Goal: Task Accomplishment & Management: Use online tool/utility

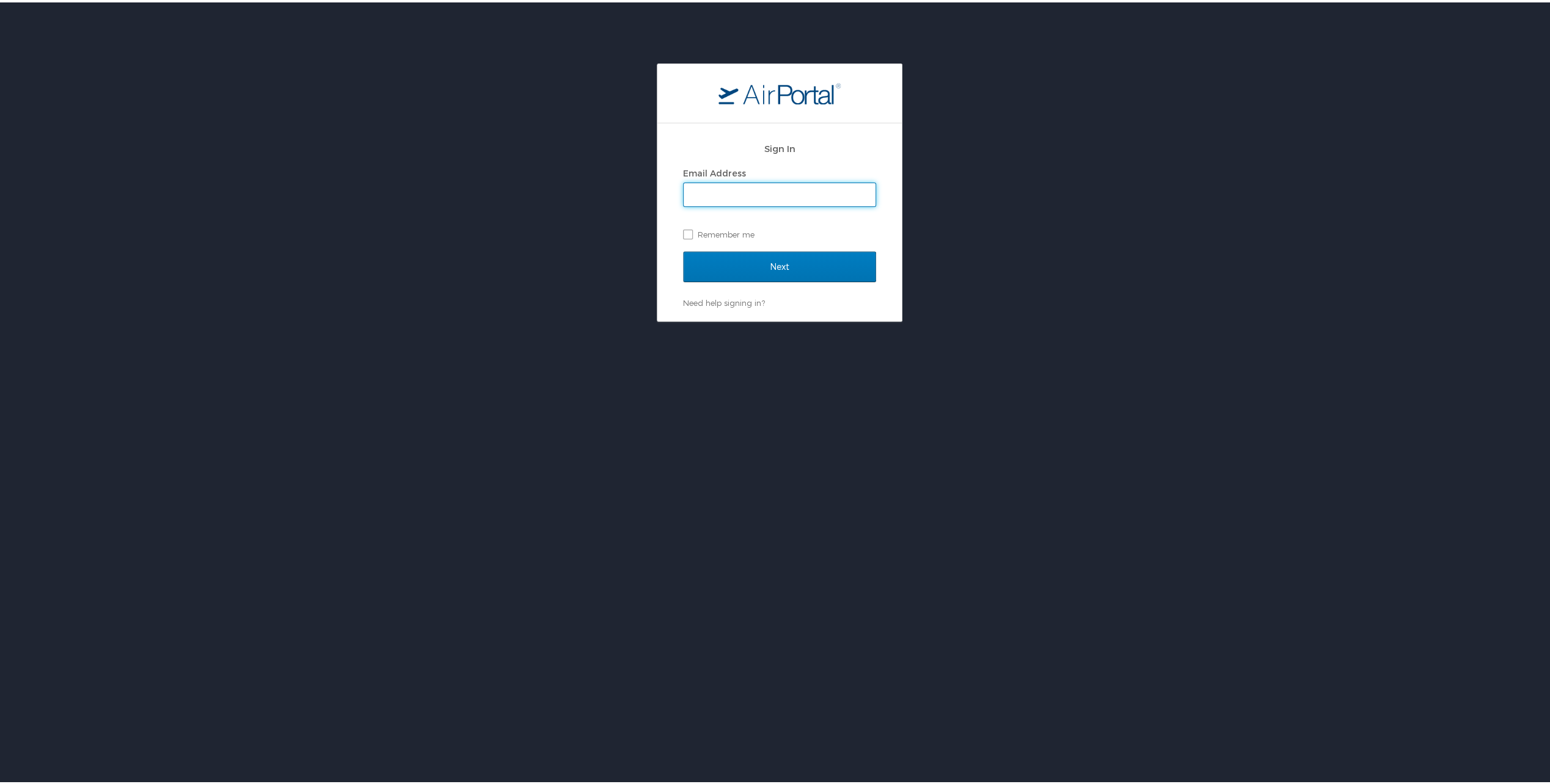
type input "[EMAIL_ADDRESS][PERSON_NAME][DOMAIN_NAME]"
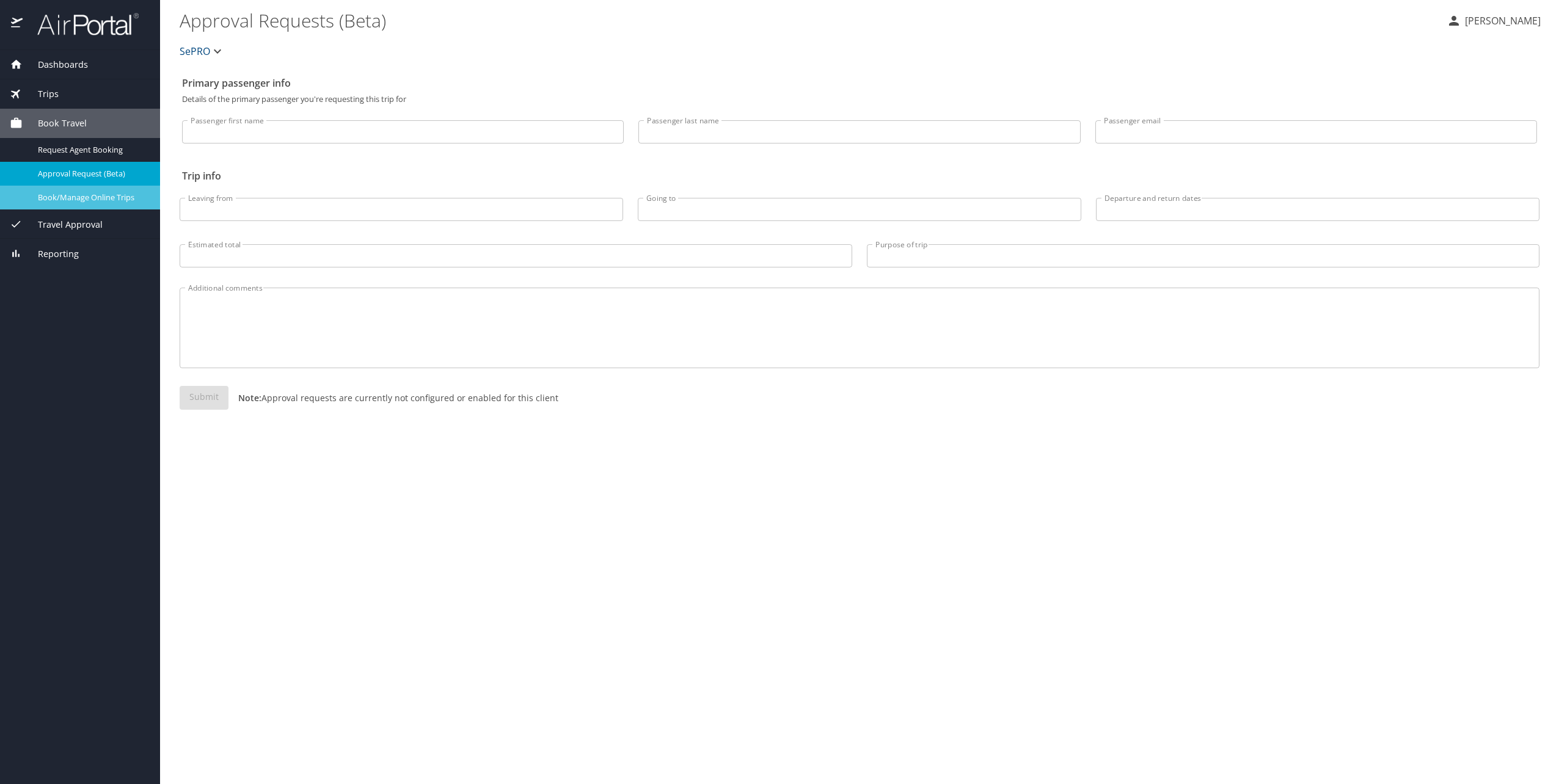
click at [89, 199] on span "Book/Manage Online Trips" at bounding box center [91, 197] width 108 height 11
